Goal: Navigation & Orientation: Find specific page/section

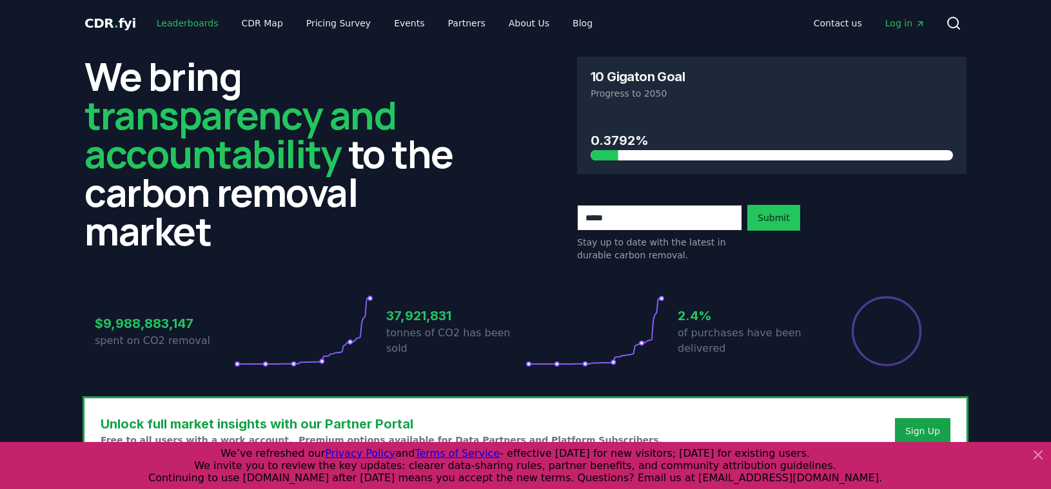
click at [192, 34] on link "Leaderboards" at bounding box center [187, 23] width 83 height 23
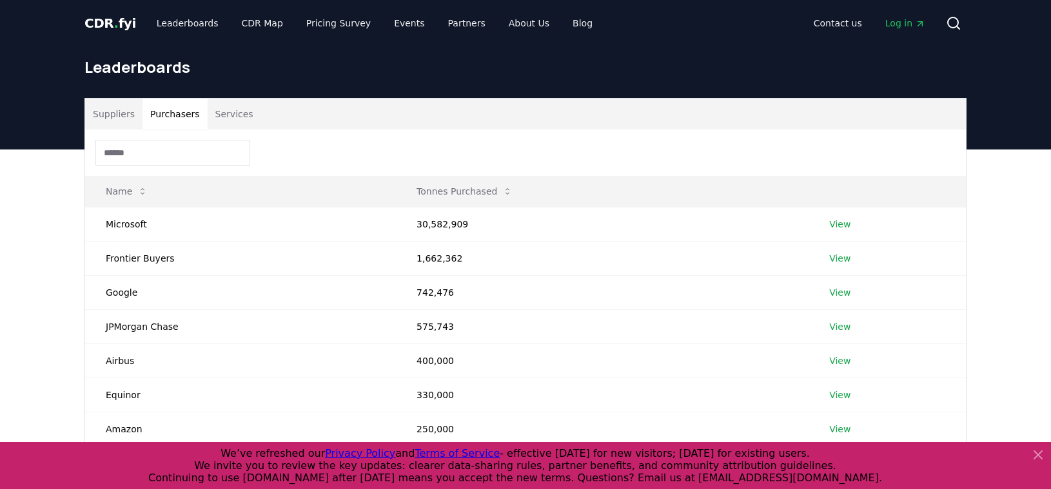
click at [180, 113] on button "Purchasers" at bounding box center [174, 114] width 65 height 31
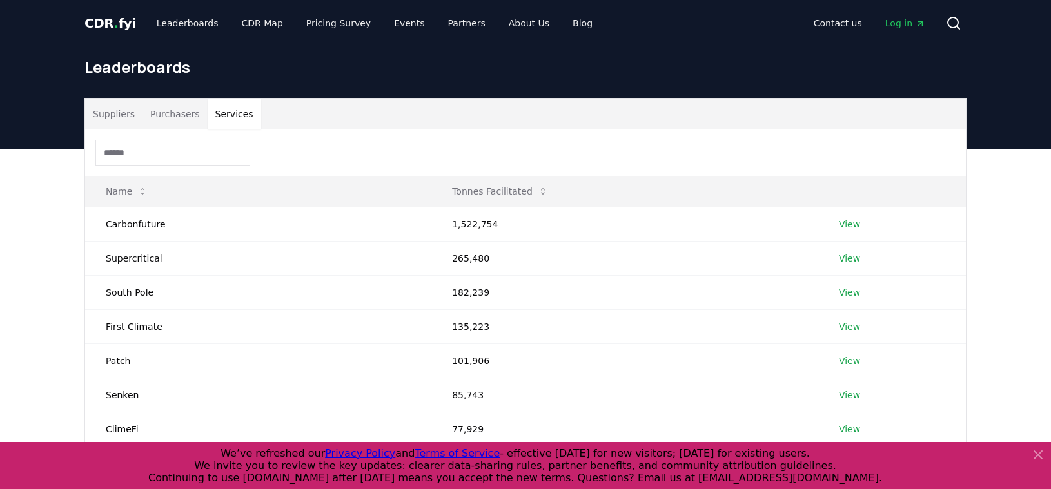
click at [241, 123] on button "Services" at bounding box center [235, 114] width 54 height 31
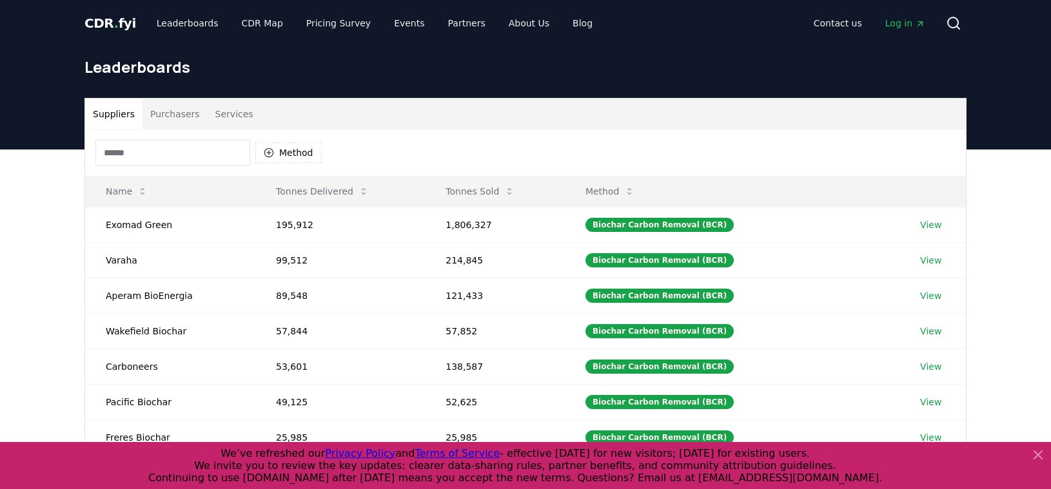
click at [110, 116] on button "Suppliers" at bounding box center [113, 114] width 57 height 31
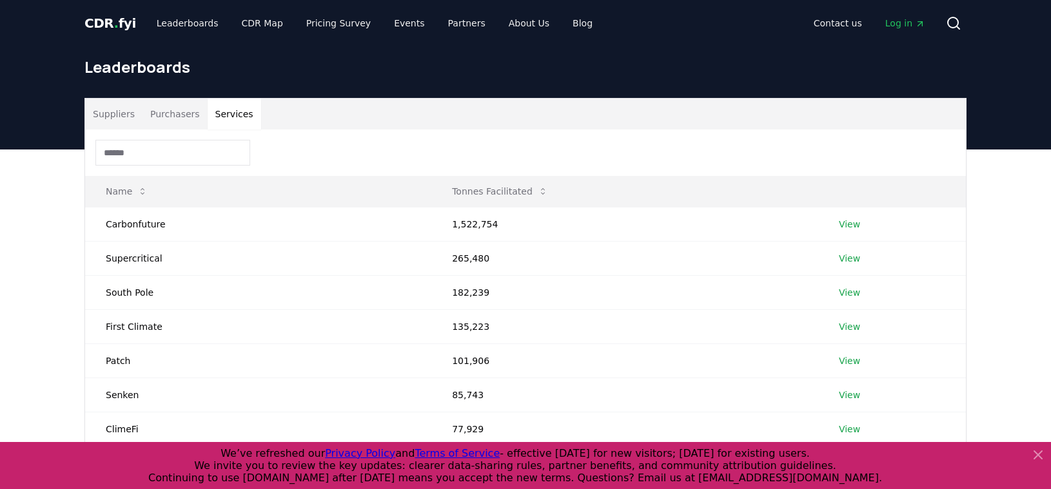
click at [233, 104] on button "Services" at bounding box center [235, 114] width 54 height 31
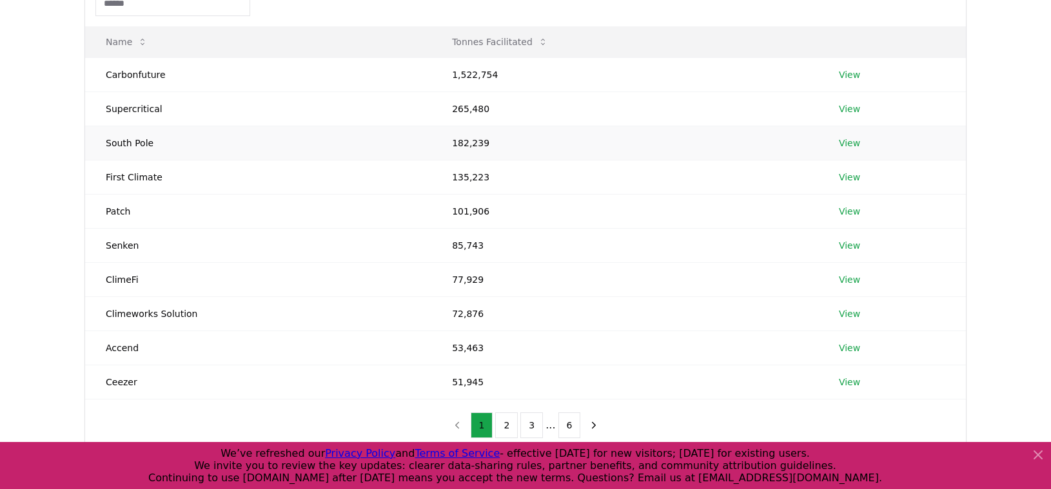
scroll to position [199, 0]
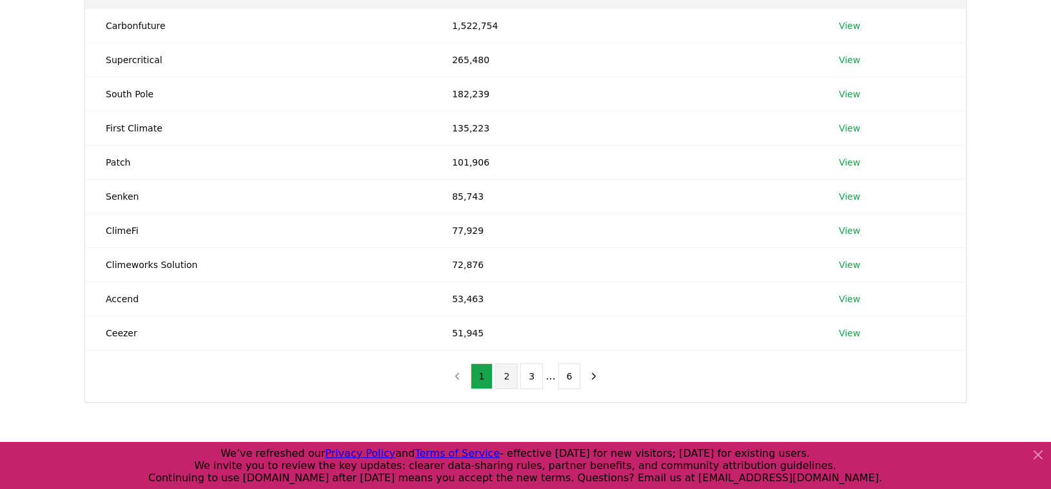
click at [504, 379] on button "2" at bounding box center [506, 377] width 23 height 26
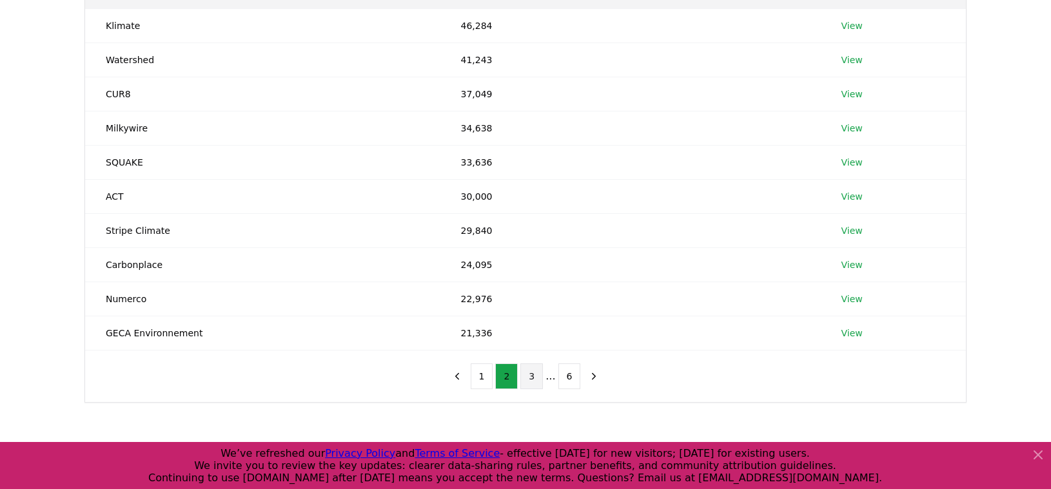
click at [522, 375] on button "3" at bounding box center [531, 377] width 23 height 26
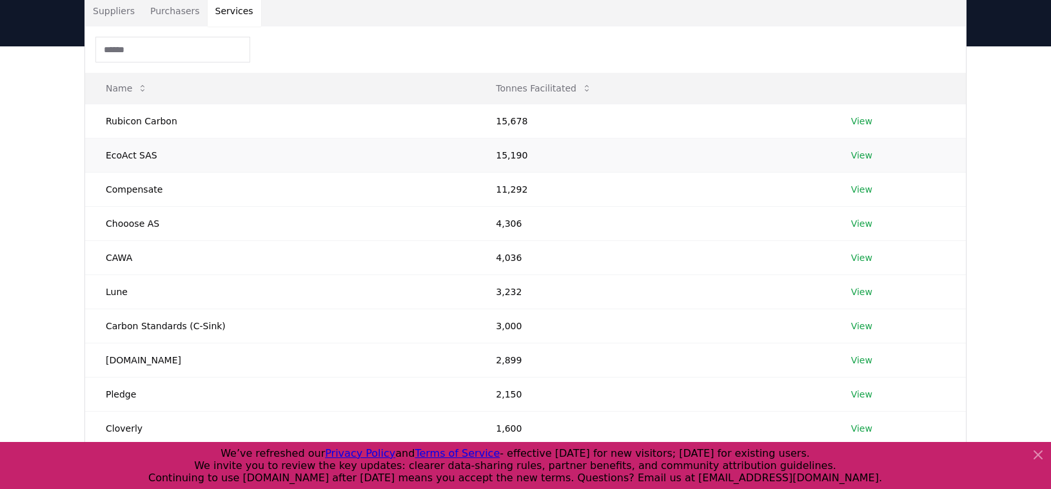
scroll to position [0, 0]
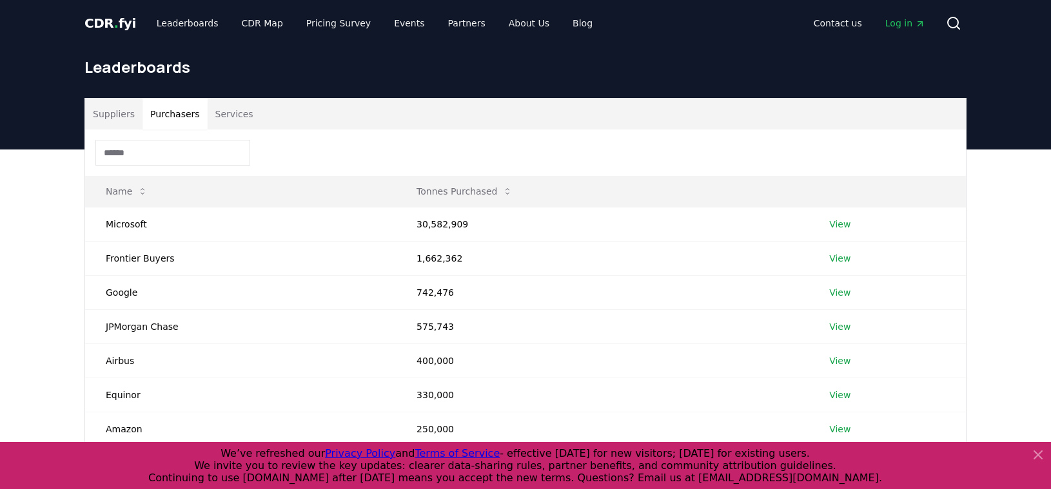
drag, startPoint x: 168, startPoint y: 104, endPoint x: 159, endPoint y: 105, distance: 9.1
click at [168, 104] on button "Purchasers" at bounding box center [174, 114] width 65 height 31
click at [111, 116] on button "Suppliers" at bounding box center [113, 114] width 57 height 31
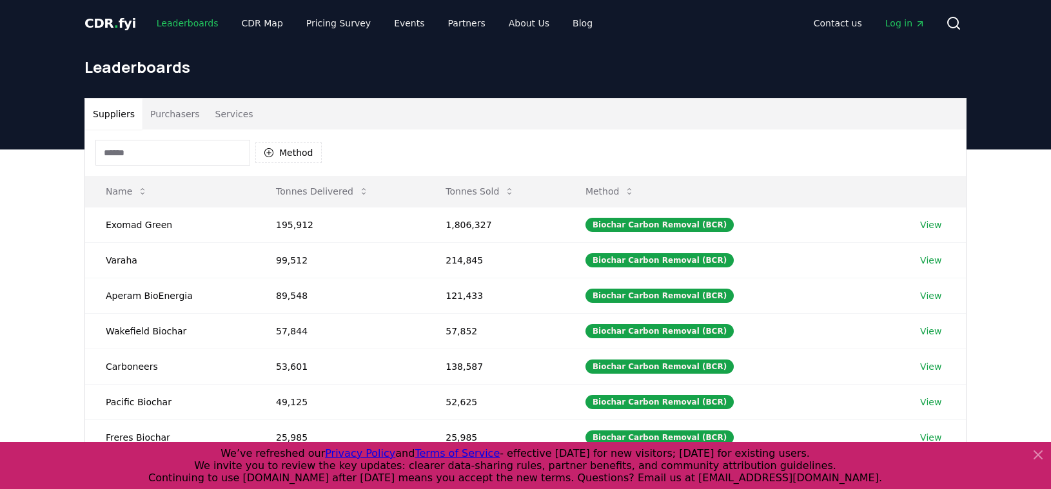
click at [204, 22] on link "Leaderboards" at bounding box center [187, 23] width 83 height 23
click at [511, 28] on link "About Us" at bounding box center [528, 23] width 61 height 23
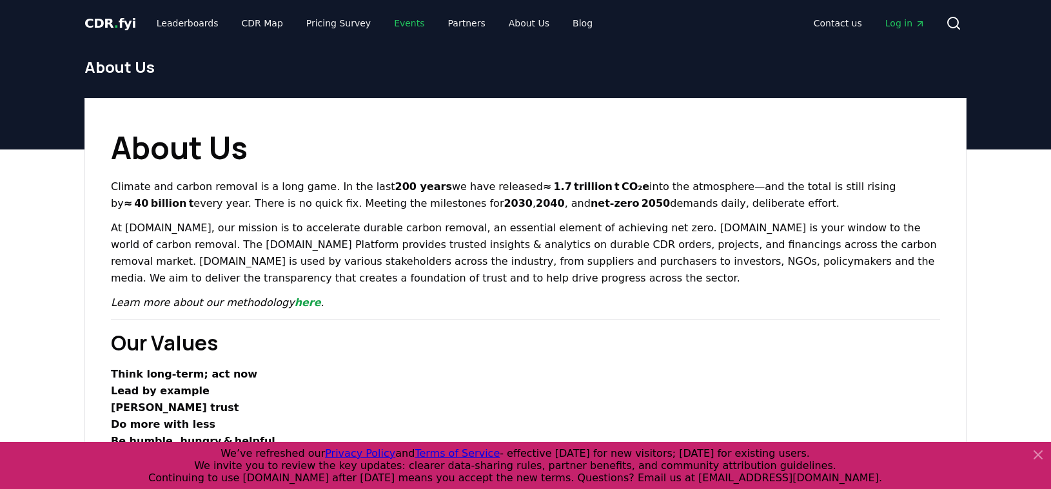
click at [403, 27] on link "Events" at bounding box center [409, 23] width 51 height 23
click at [562, 24] on link "Blog" at bounding box center [582, 23] width 41 height 23
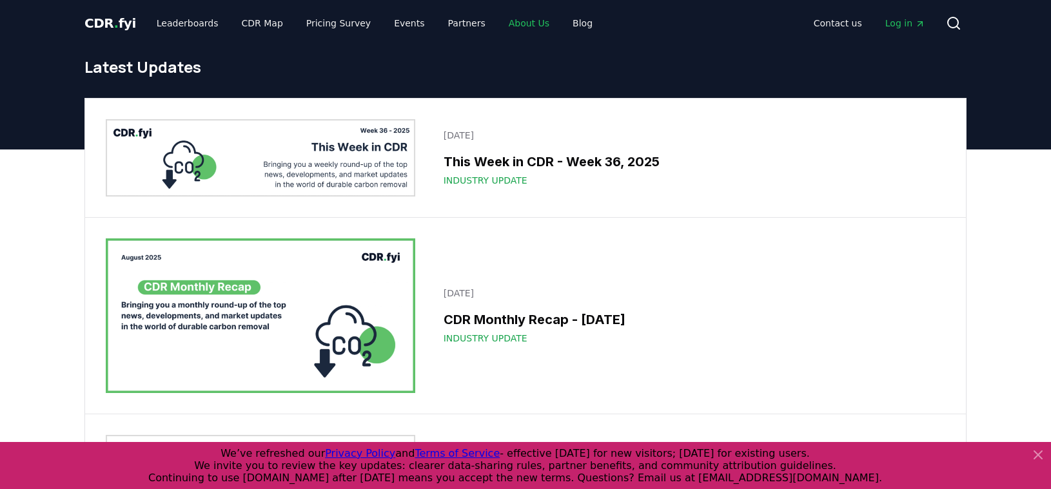
click at [511, 23] on link "About Us" at bounding box center [528, 23] width 61 height 23
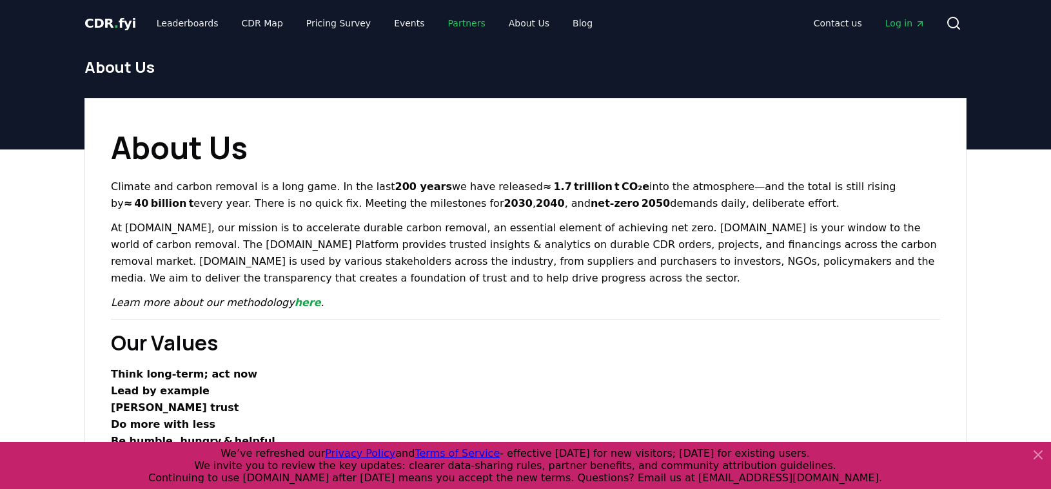
click at [441, 29] on link "Partners" at bounding box center [467, 23] width 58 height 23
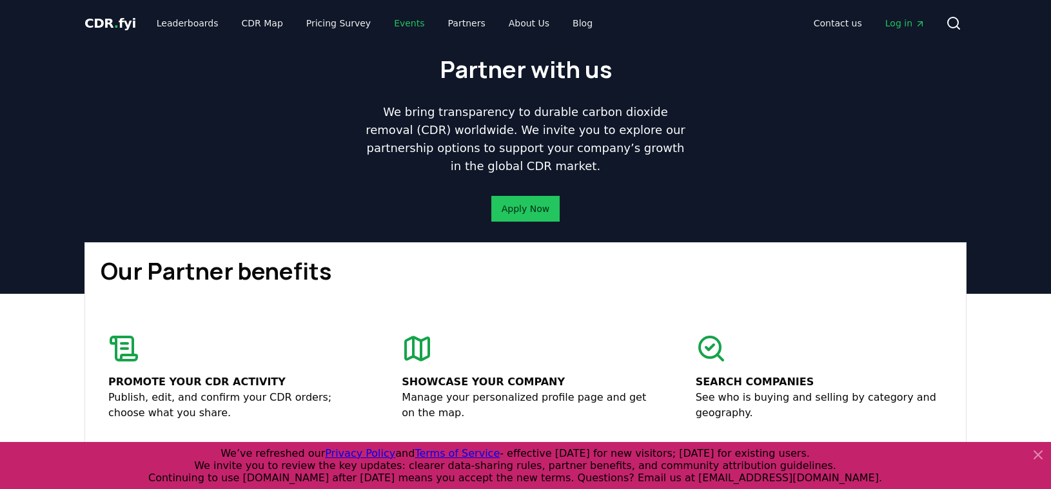
click at [388, 31] on link "Events" at bounding box center [409, 23] width 51 height 23
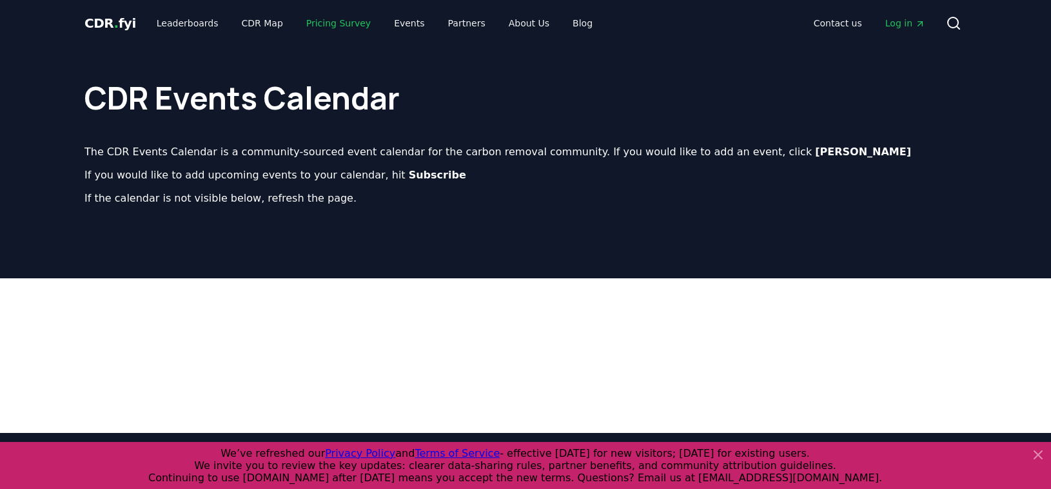
click at [352, 30] on link "Pricing Survey" at bounding box center [338, 23] width 85 height 23
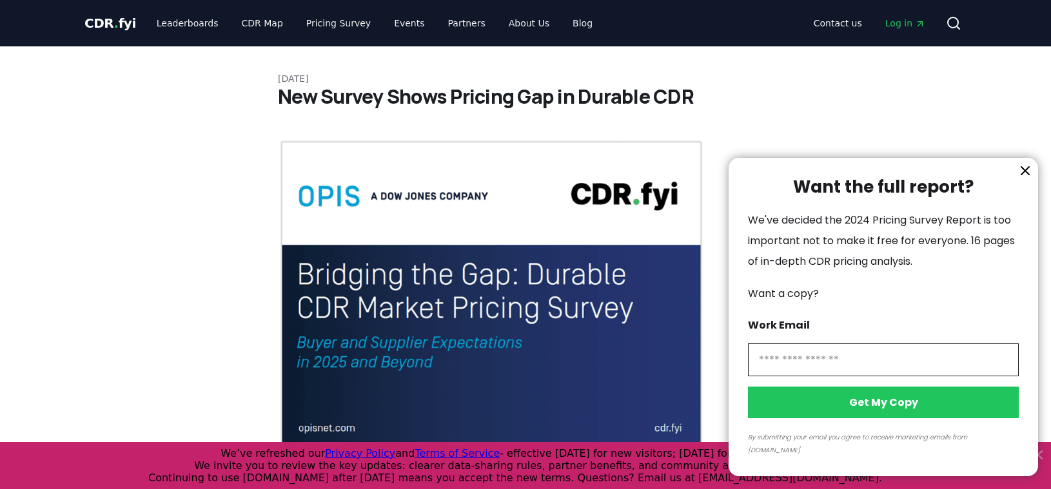
click at [253, 28] on div at bounding box center [525, 244] width 1051 height 489
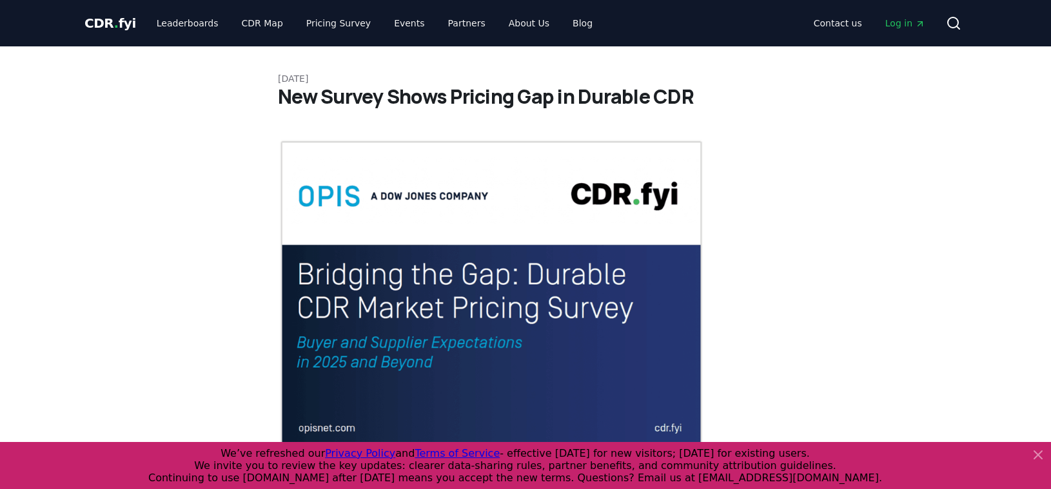
click at [265, 28] on div at bounding box center [525, 244] width 1051 height 489
click at [268, 26] on link "CDR Map" at bounding box center [262, 23] width 62 height 23
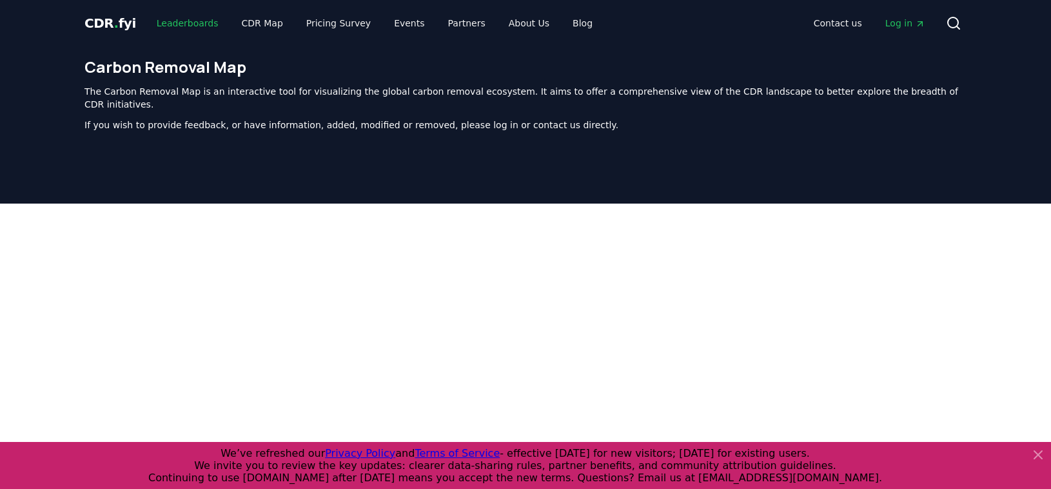
click at [196, 26] on link "Leaderboards" at bounding box center [187, 23] width 83 height 23
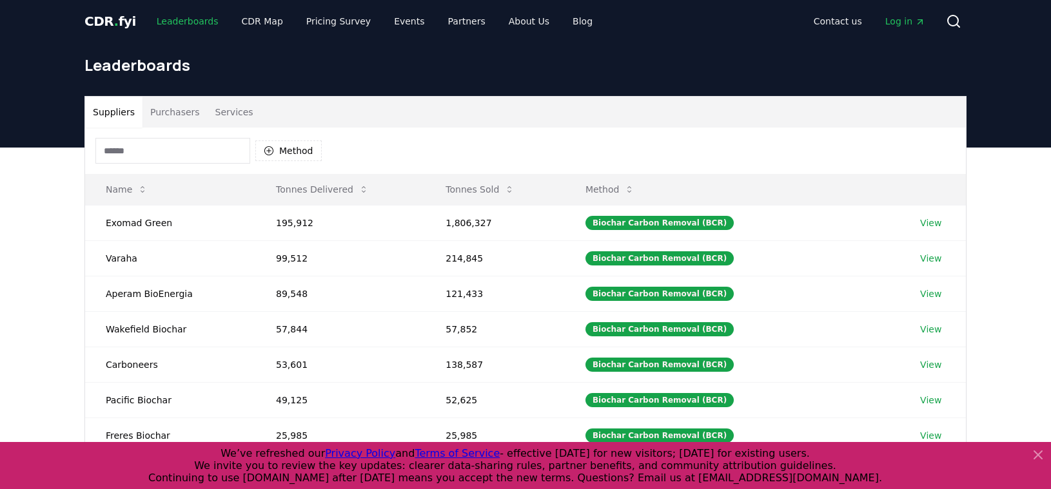
scroll to position [3, 0]
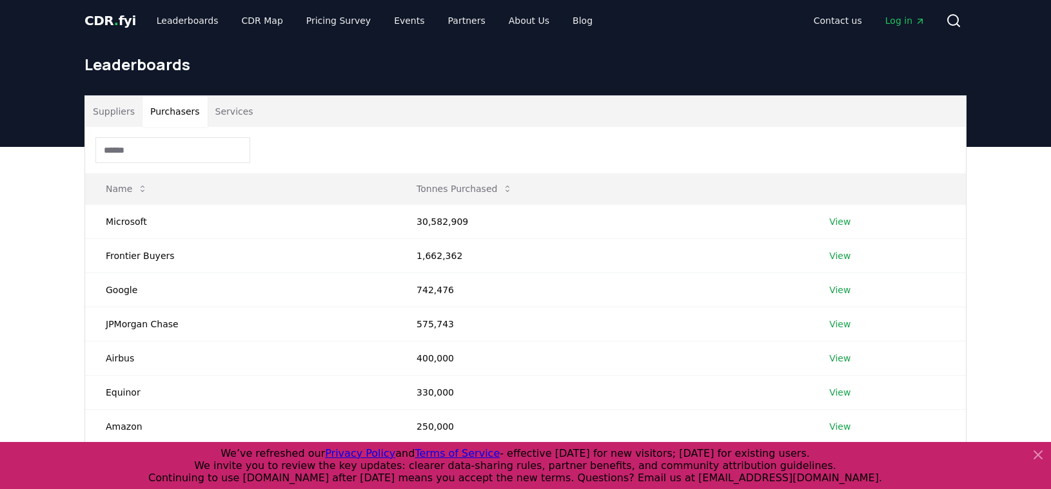
click at [185, 113] on button "Purchasers" at bounding box center [174, 111] width 65 height 31
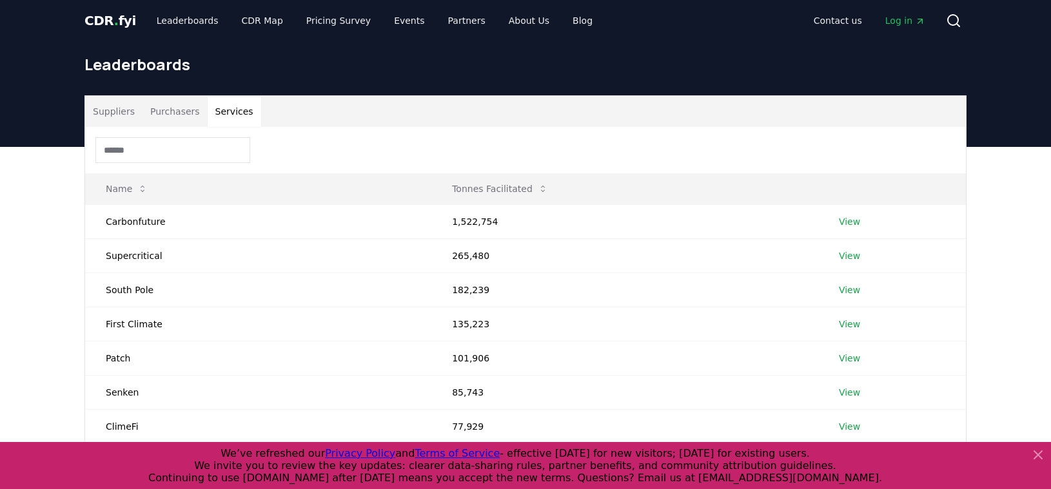
click at [217, 113] on button "Services" at bounding box center [235, 111] width 54 height 31
click at [97, 110] on button "Suppliers" at bounding box center [113, 111] width 57 height 31
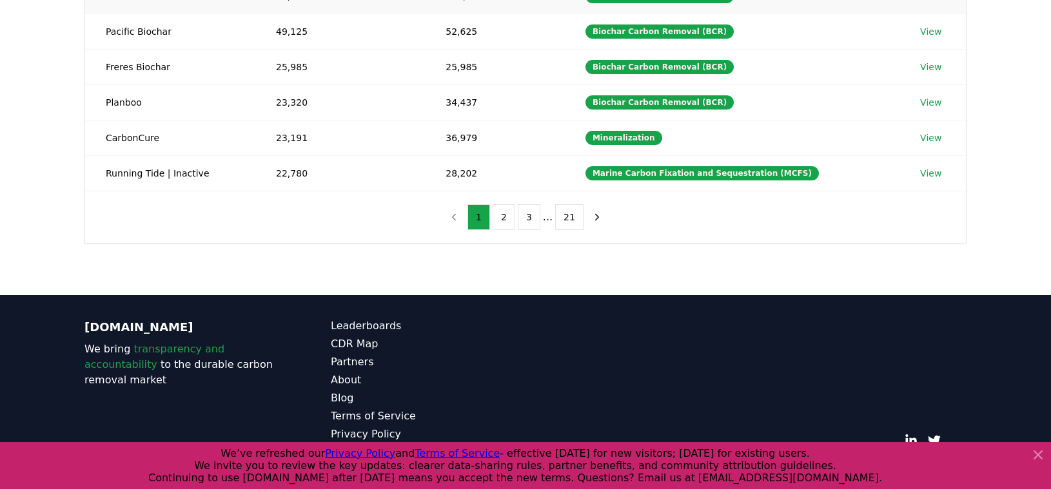
scroll to position [383, 0]
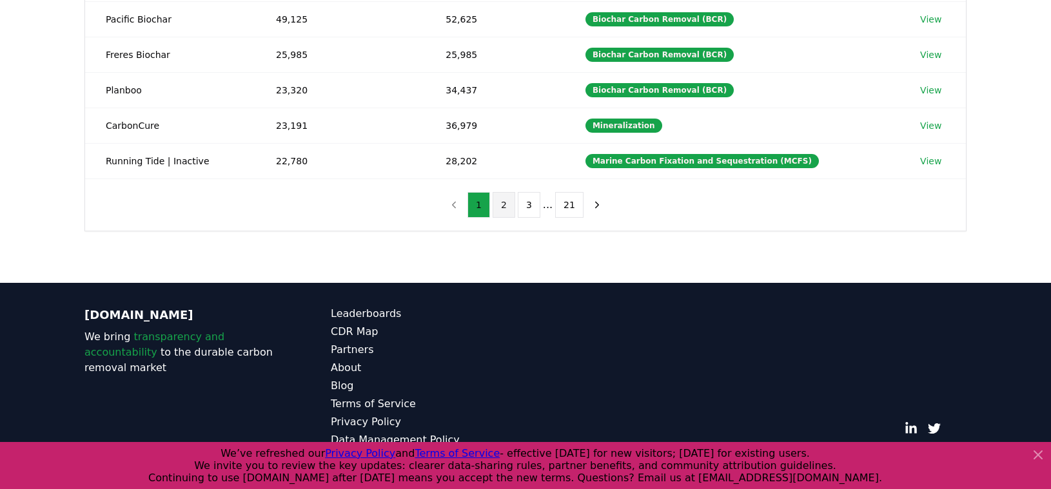
click at [500, 208] on button "2" at bounding box center [504, 205] width 23 height 26
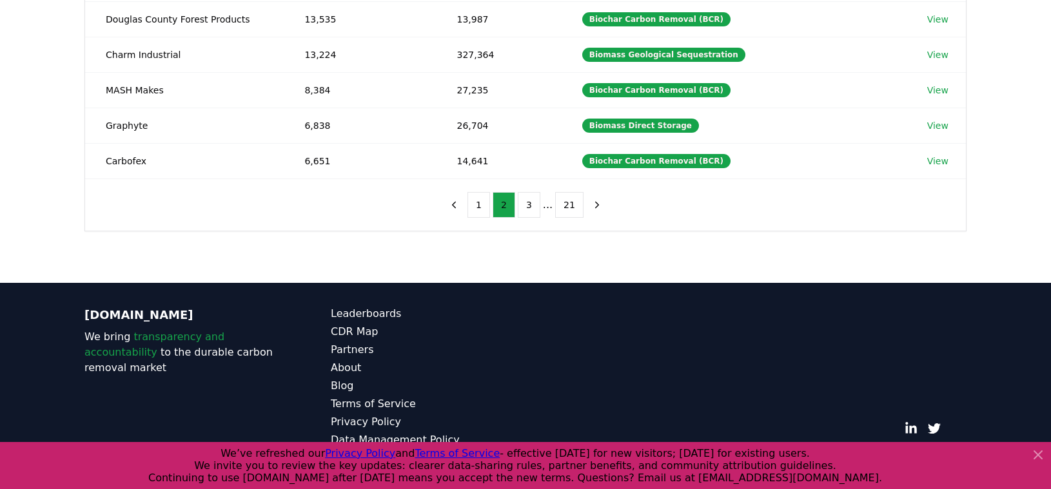
click at [442, 304] on div "CDR.fyi We bring transparency and accountability to the durable carbon removal …" at bounding box center [525, 386] width 903 height 206
click at [1038, 452] on icon at bounding box center [1037, 454] width 15 height 15
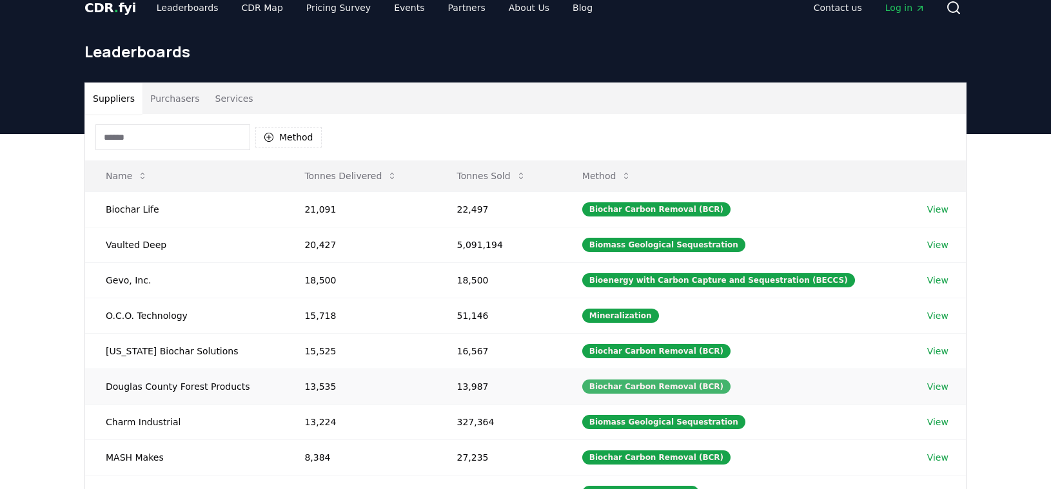
scroll to position [23, 0]
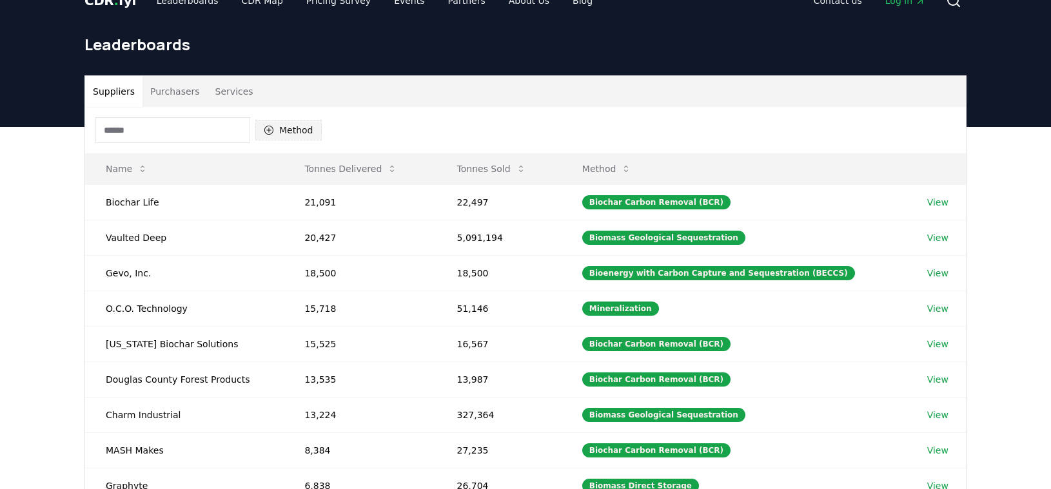
click at [291, 128] on button "Method" at bounding box center [288, 130] width 66 height 21
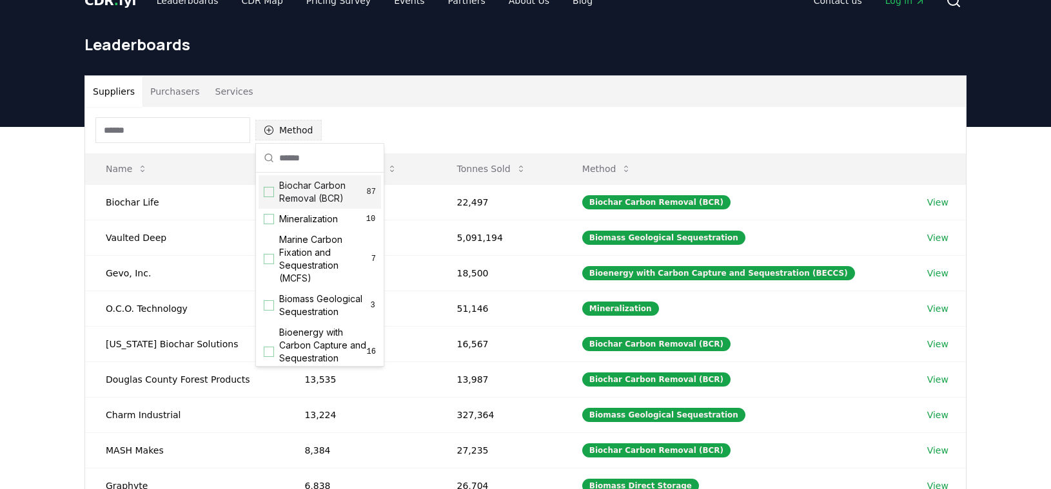
click at [293, 130] on button "Method" at bounding box center [288, 130] width 66 height 21
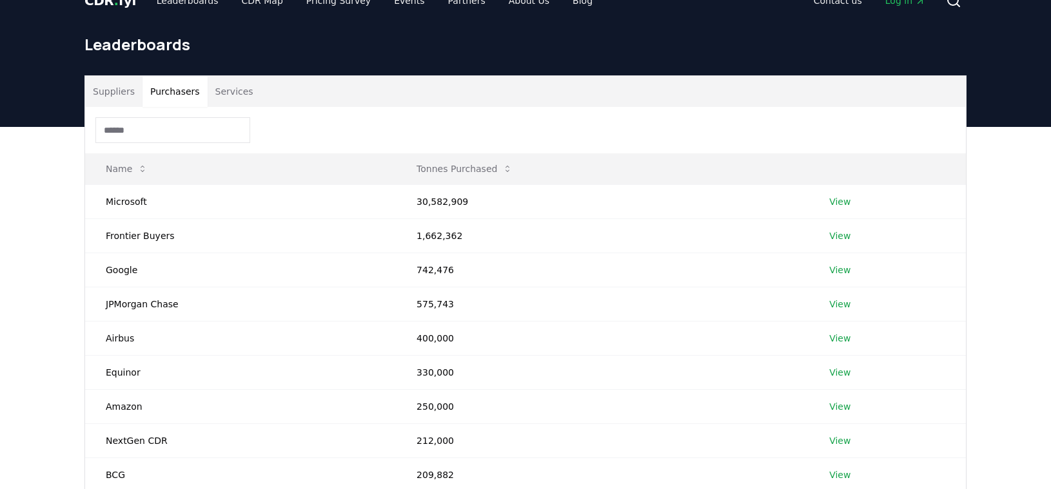
click at [159, 95] on button "Purchasers" at bounding box center [174, 91] width 65 height 31
click at [251, 88] on button "Services" at bounding box center [235, 91] width 54 height 31
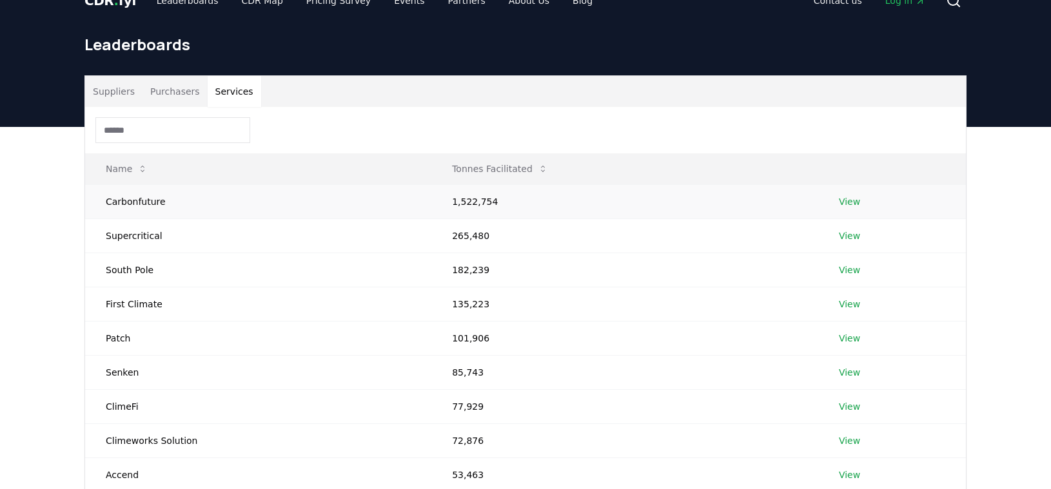
click at [849, 204] on link "View" at bounding box center [849, 201] width 21 height 13
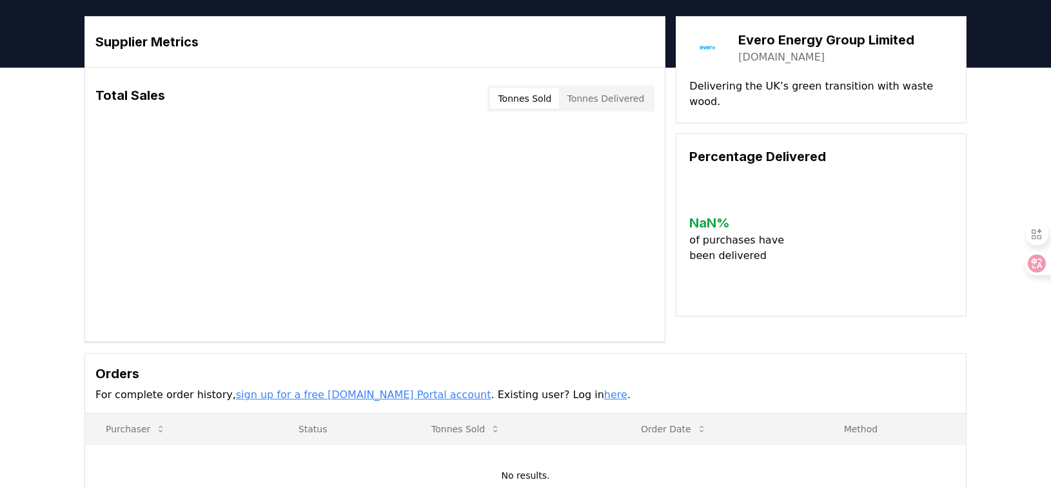
scroll to position [29, 0]
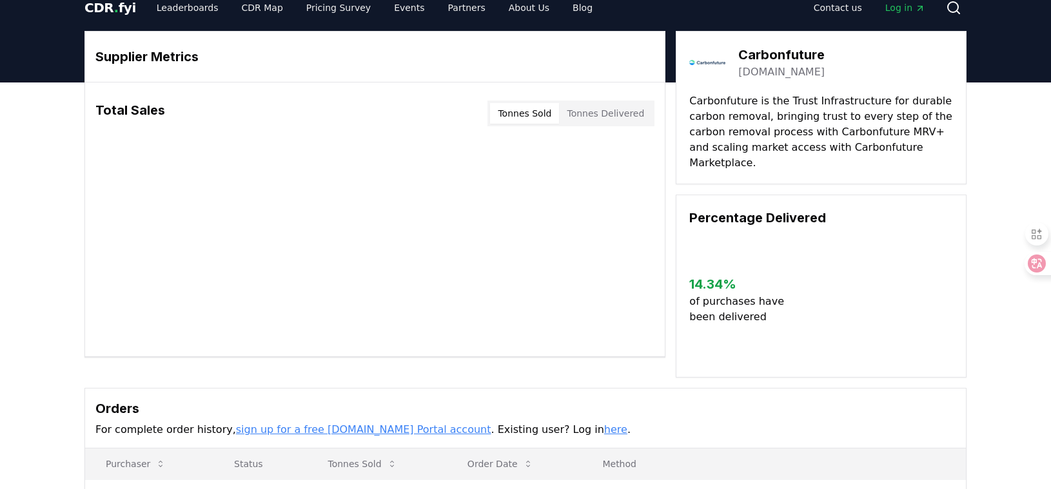
scroll to position [233, 0]
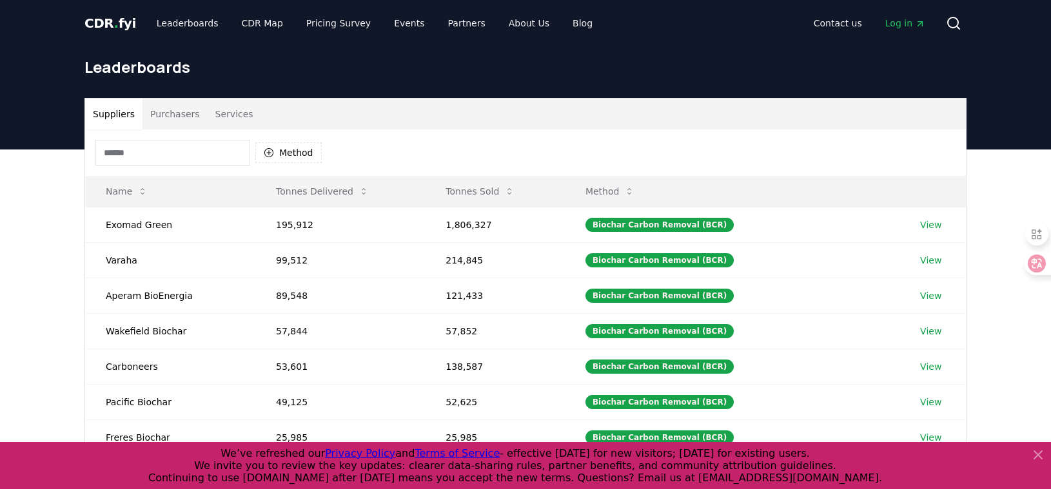
click at [910, 23] on span "Log in" at bounding box center [905, 23] width 40 height 13
